Goal: Task Accomplishment & Management: Manage account settings

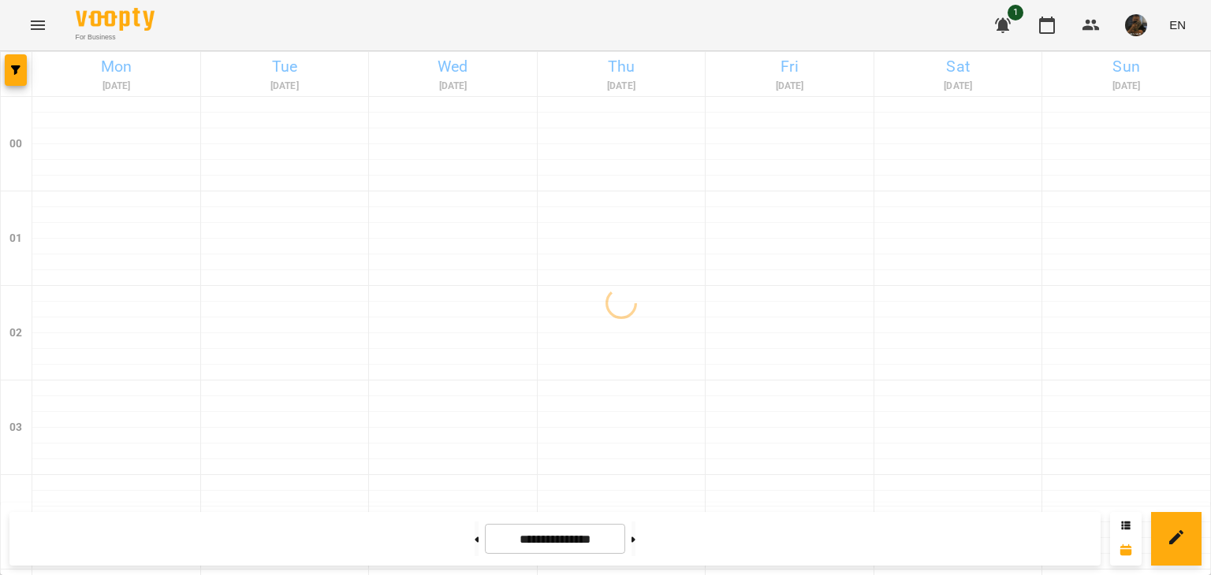
scroll to position [1734, 0]
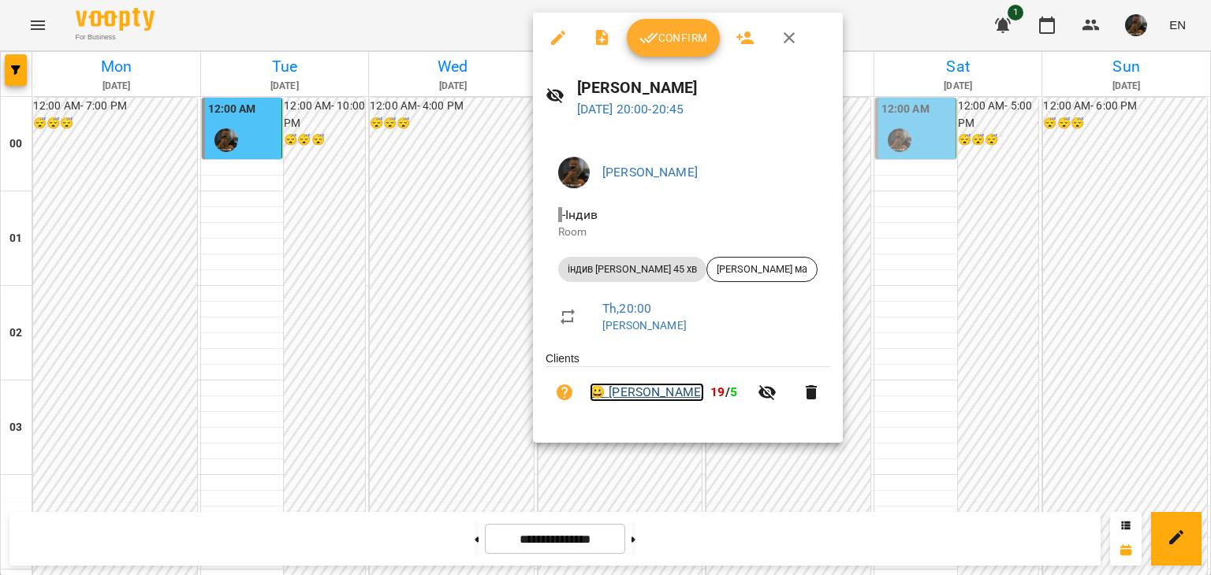
click at [633, 391] on link "😀 [PERSON_NAME]" at bounding box center [647, 392] width 114 height 19
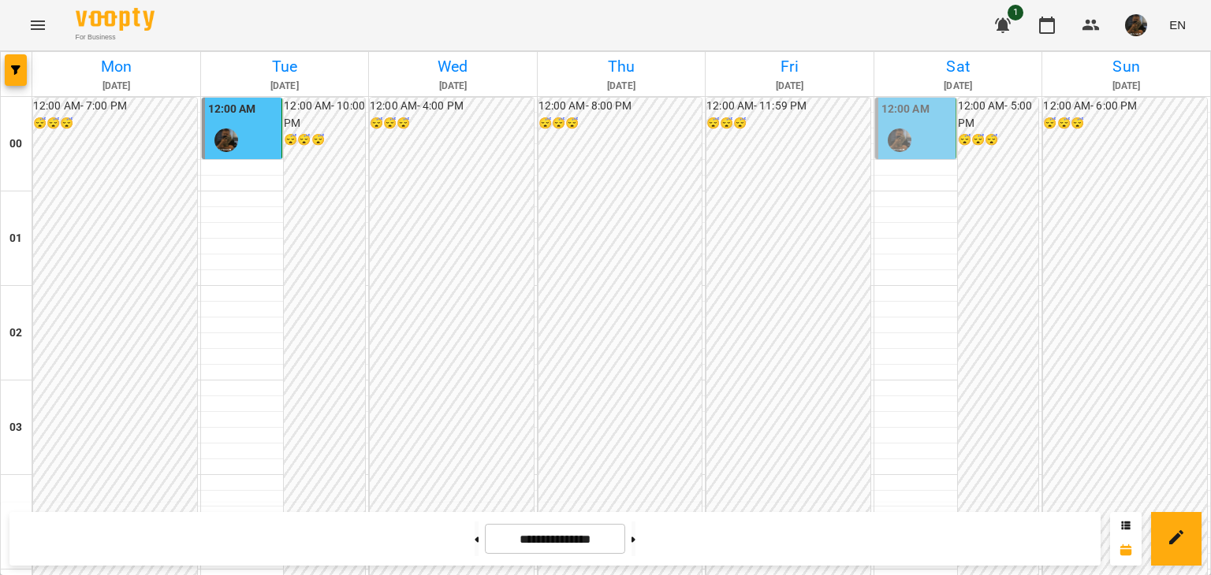
scroll to position [1705, 0]
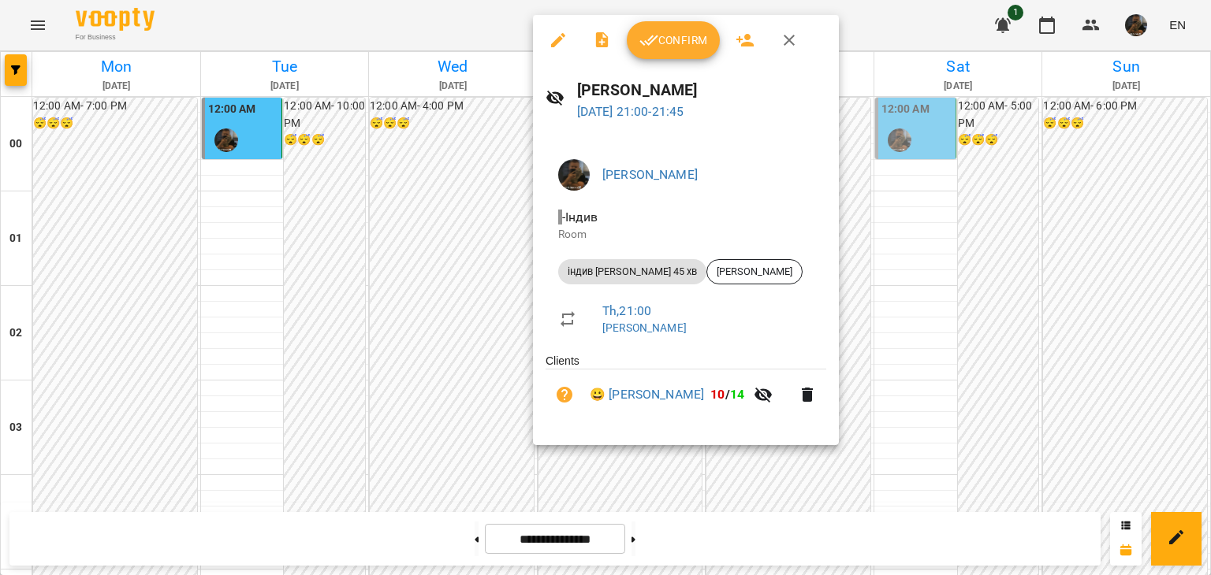
click at [337, 404] on div at bounding box center [605, 287] width 1211 height 575
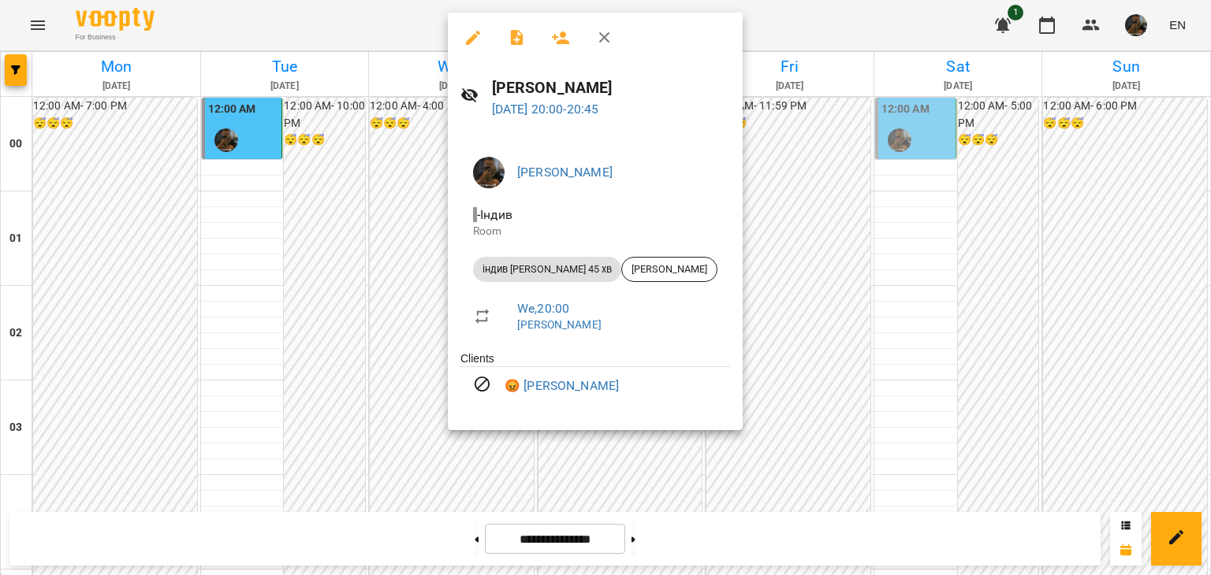
click at [361, 314] on div at bounding box center [605, 287] width 1211 height 575
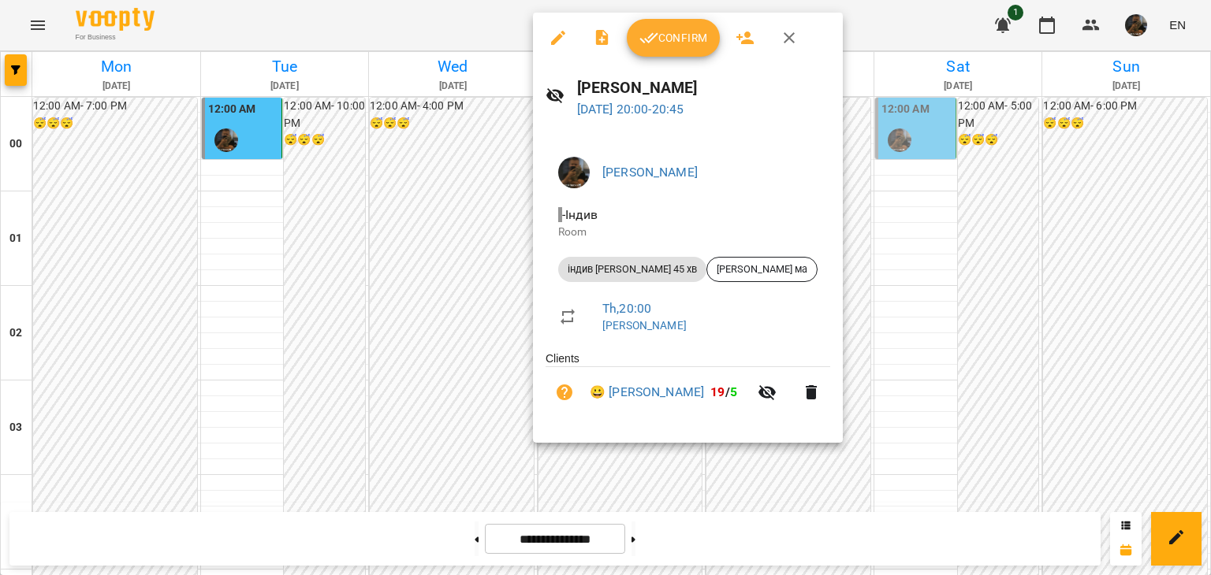
click at [458, 187] on div at bounding box center [605, 287] width 1211 height 575
